Goal: Task Accomplishment & Management: Use online tool/utility

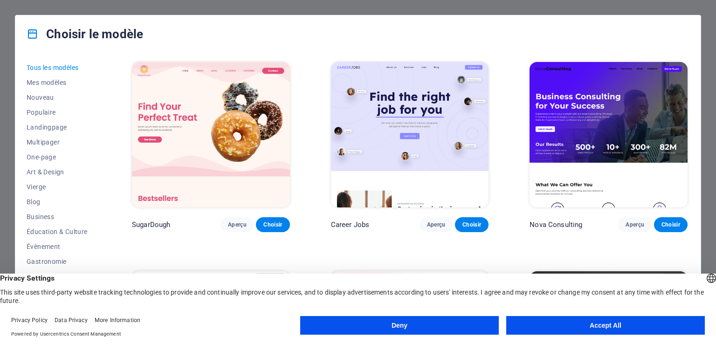
click at [622, 328] on button "Accept All" at bounding box center [606, 325] width 199 height 19
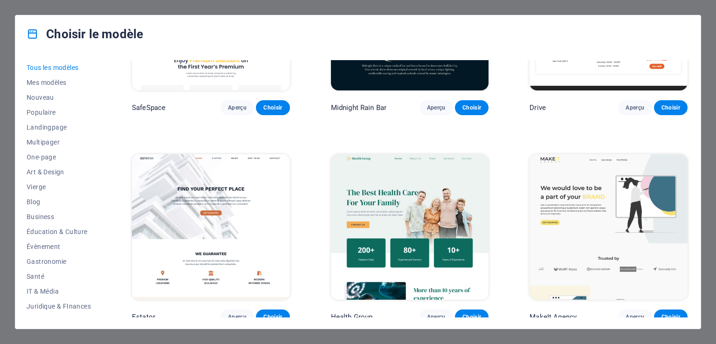
scroll to position [2006, 0]
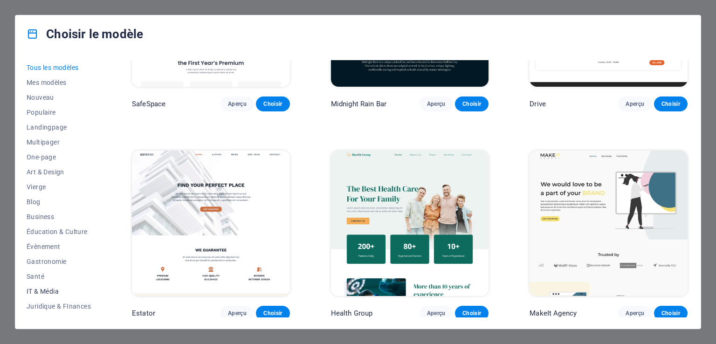
click at [44, 290] on span "IT & Média" at bounding box center [59, 291] width 64 height 7
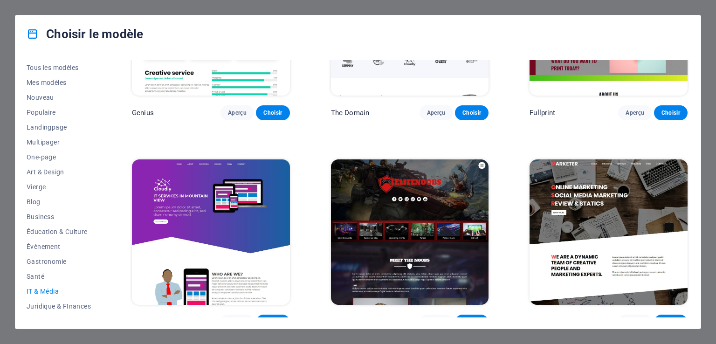
scroll to position [539, 0]
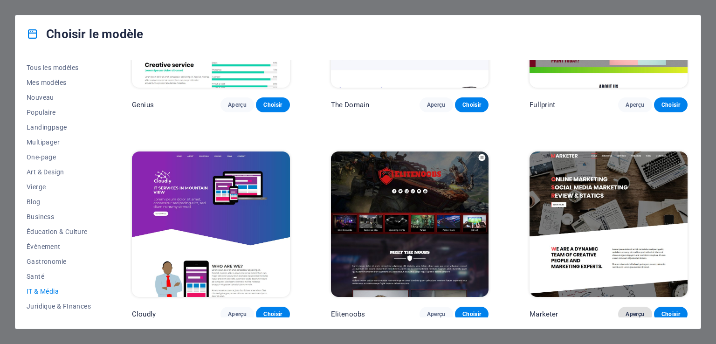
click at [636, 311] on span "Aperçu" at bounding box center [635, 314] width 19 height 7
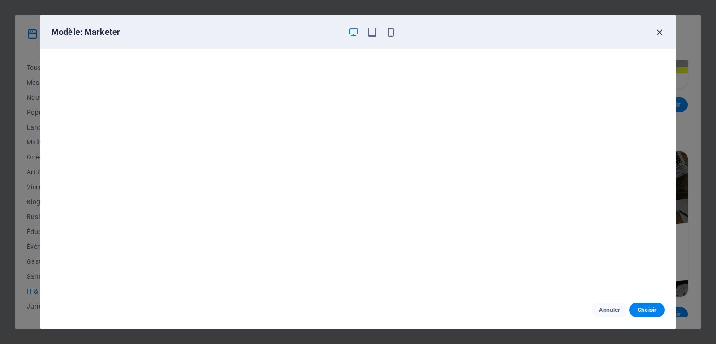
click at [661, 31] on icon "button" at bounding box center [659, 32] width 11 height 11
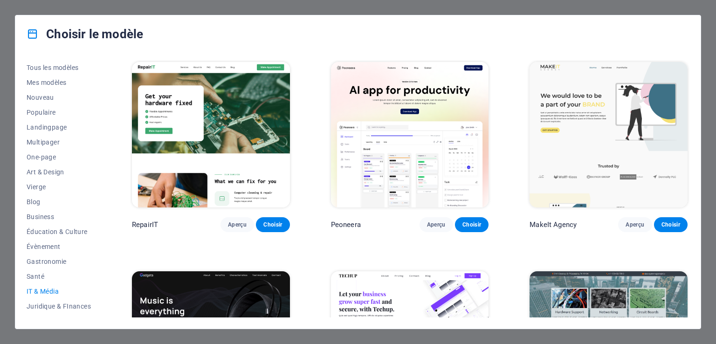
scroll to position [0, 0]
click at [244, 227] on span "Aperçu" at bounding box center [237, 224] width 19 height 7
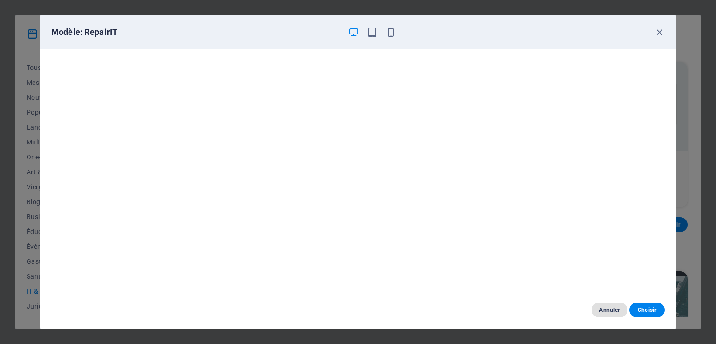
click at [608, 309] on span "Annuler" at bounding box center [609, 309] width 21 height 7
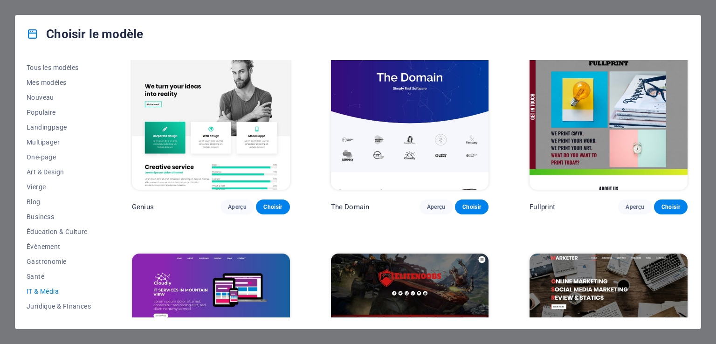
scroll to position [539, 0]
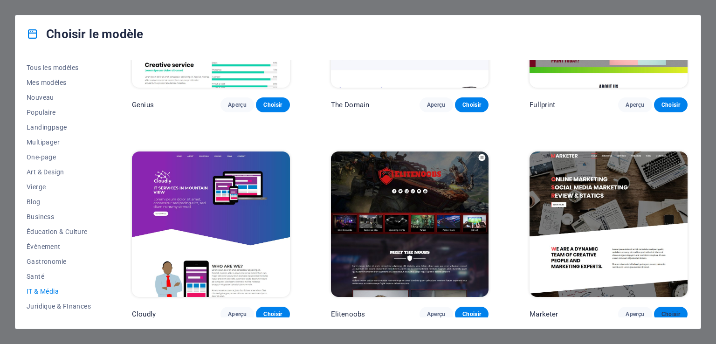
click at [670, 311] on span "Choisir" at bounding box center [671, 314] width 19 height 7
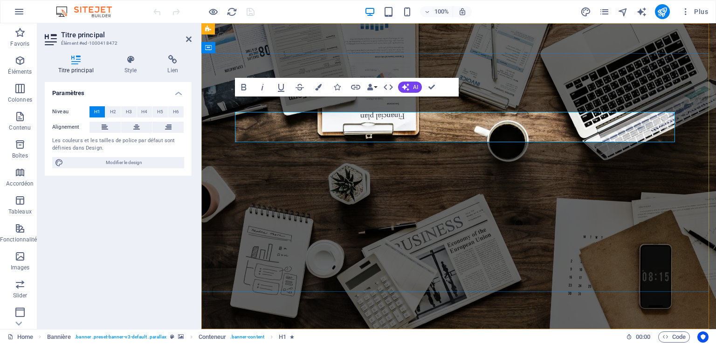
scroll to position [85, 4]
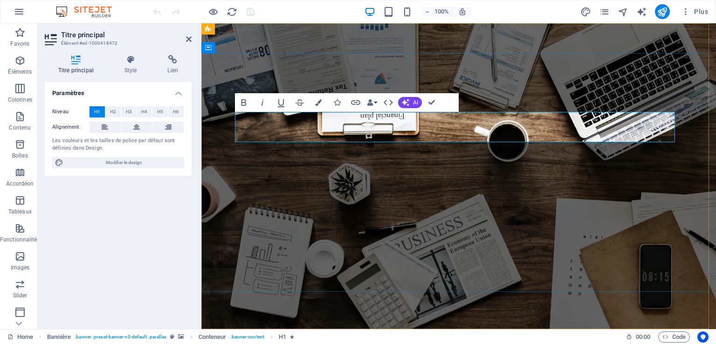
drag, startPoint x: 258, startPoint y: 126, endPoint x: 478, endPoint y: 131, distance: 219.8
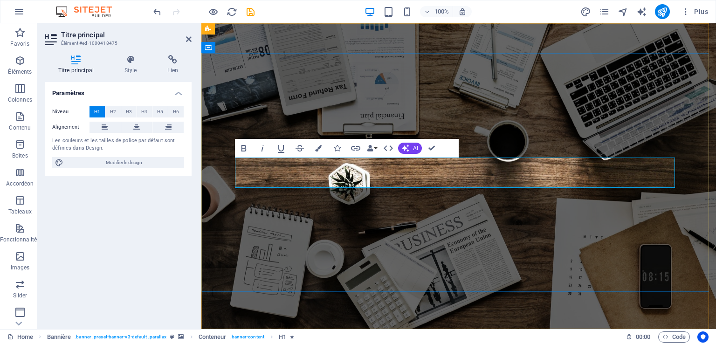
drag, startPoint x: 254, startPoint y: 172, endPoint x: 566, endPoint y: 167, distance: 312.6
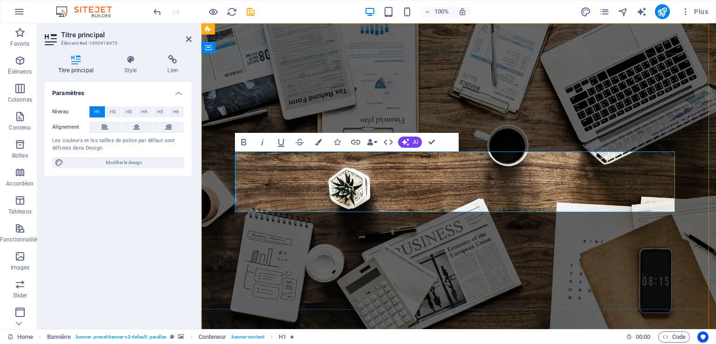
scroll to position [24, 4]
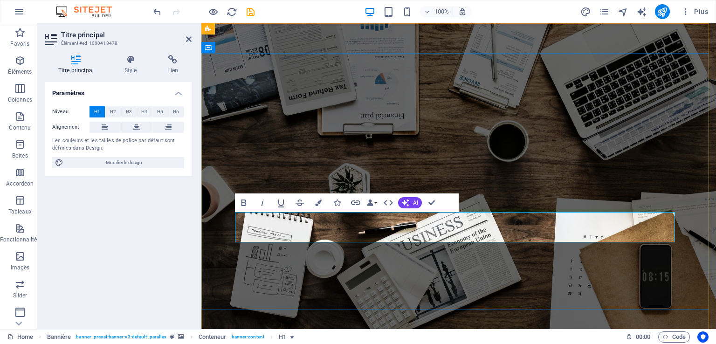
drag, startPoint x: 523, startPoint y: 226, endPoint x: 258, endPoint y: 237, distance: 264.7
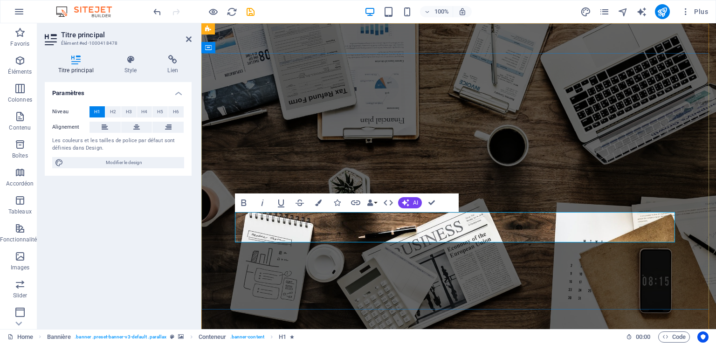
scroll to position [0, 2]
drag, startPoint x: 253, startPoint y: 228, endPoint x: 626, endPoint y: 228, distance: 372.2
click at [320, 203] on icon "button" at bounding box center [318, 203] width 7 height 7
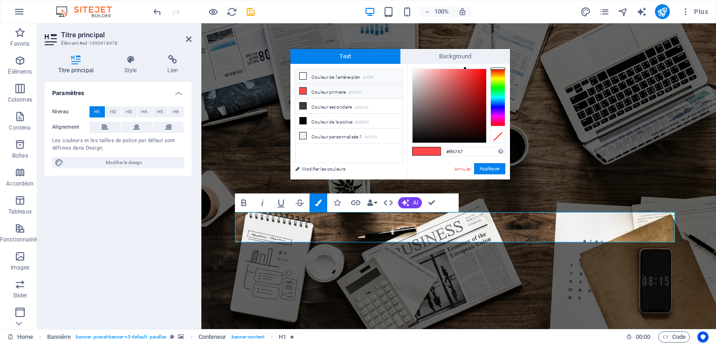
click at [300, 73] on icon at bounding box center [303, 76] width 7 height 7
type input "#ffffff"
click at [301, 75] on icon at bounding box center [303, 76] width 7 height 7
click at [498, 168] on button "Appliquer" at bounding box center [489, 168] width 31 height 11
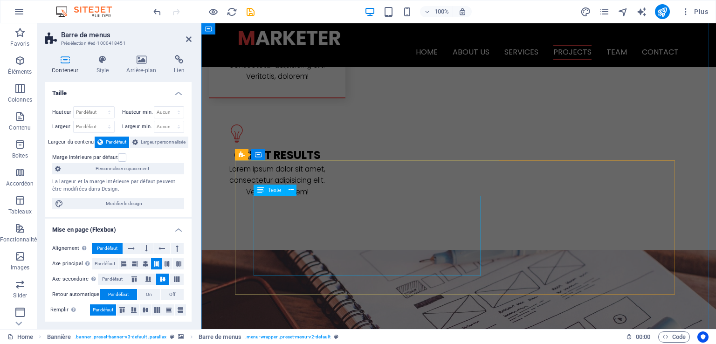
scroll to position [1353, 0]
